Goal: Task Accomplishment & Management: Manage account settings

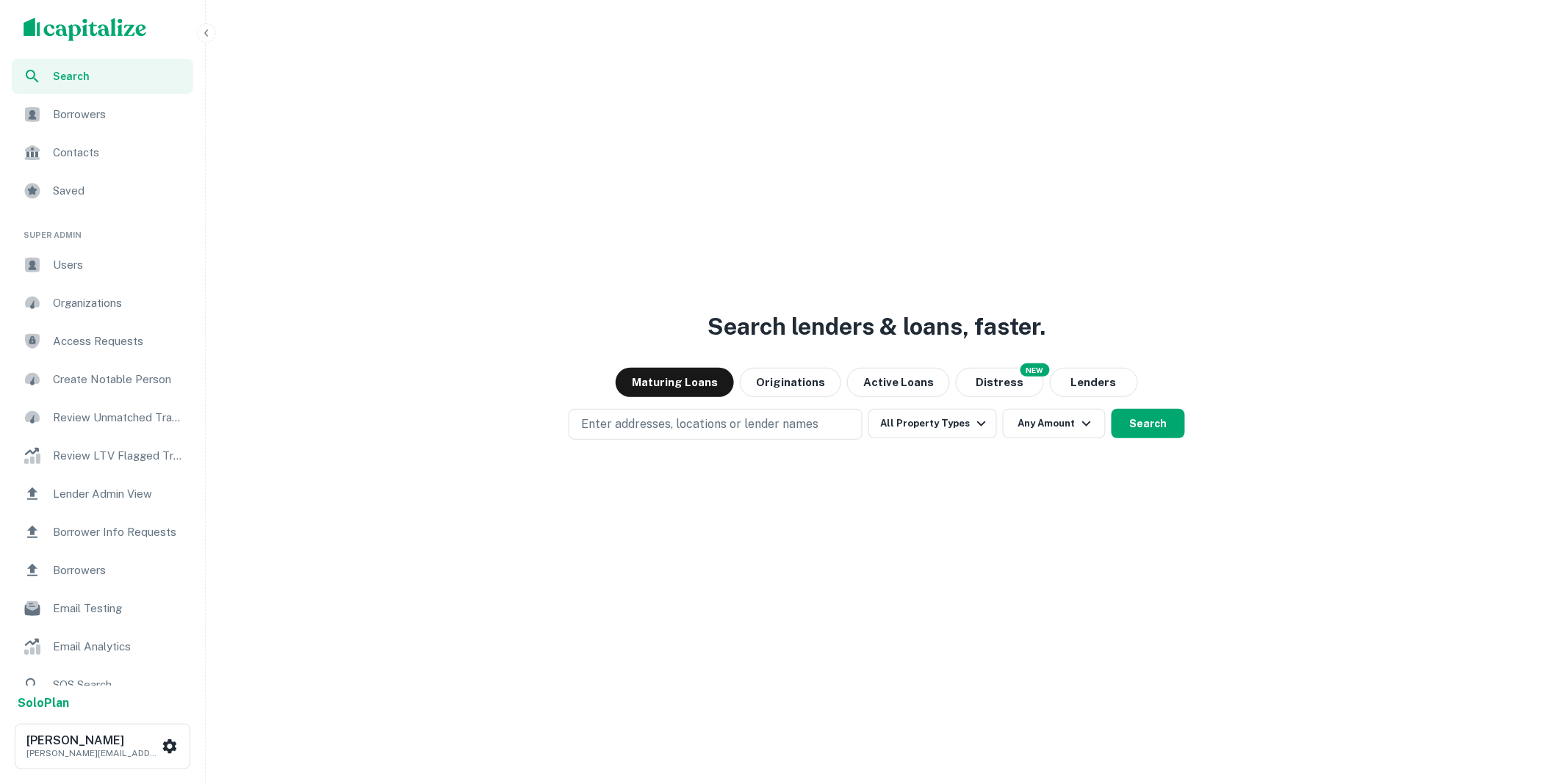
click at [140, 530] on span "Borrower Info Requests" at bounding box center [118, 532] width 131 height 17
